Goal: Find specific page/section: Find specific page/section

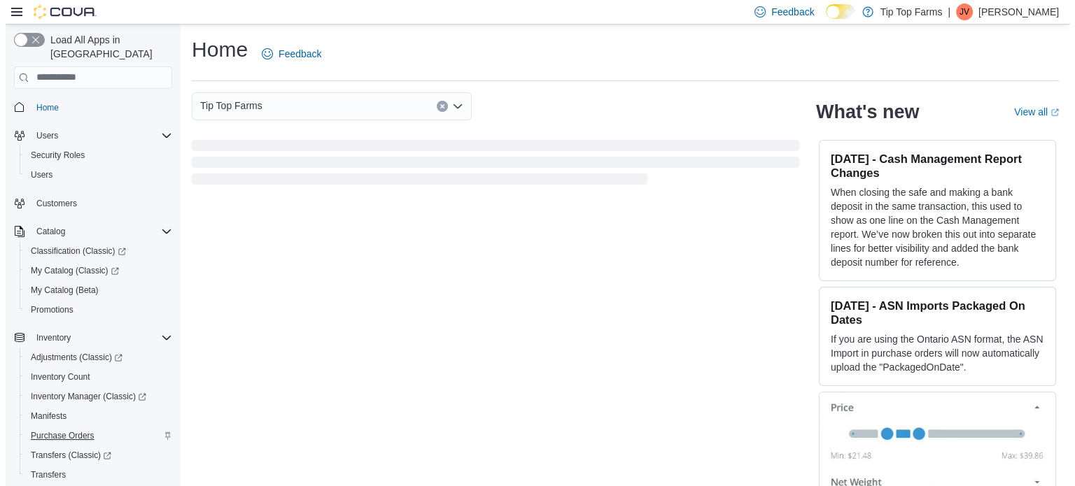
scroll to position [120, 0]
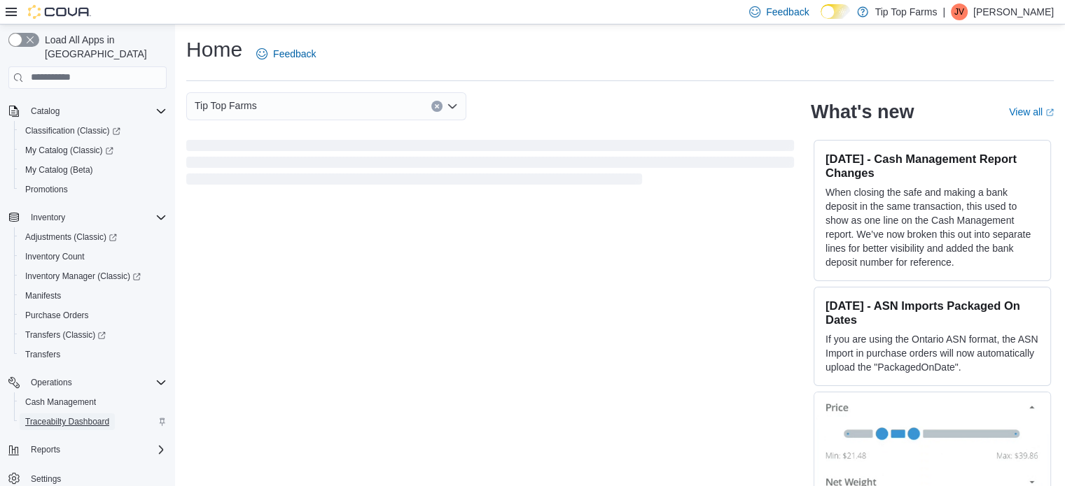
click at [81, 416] on span "Traceabilty Dashboard" at bounding box center [67, 421] width 84 height 11
